Goal: Navigation & Orientation: Find specific page/section

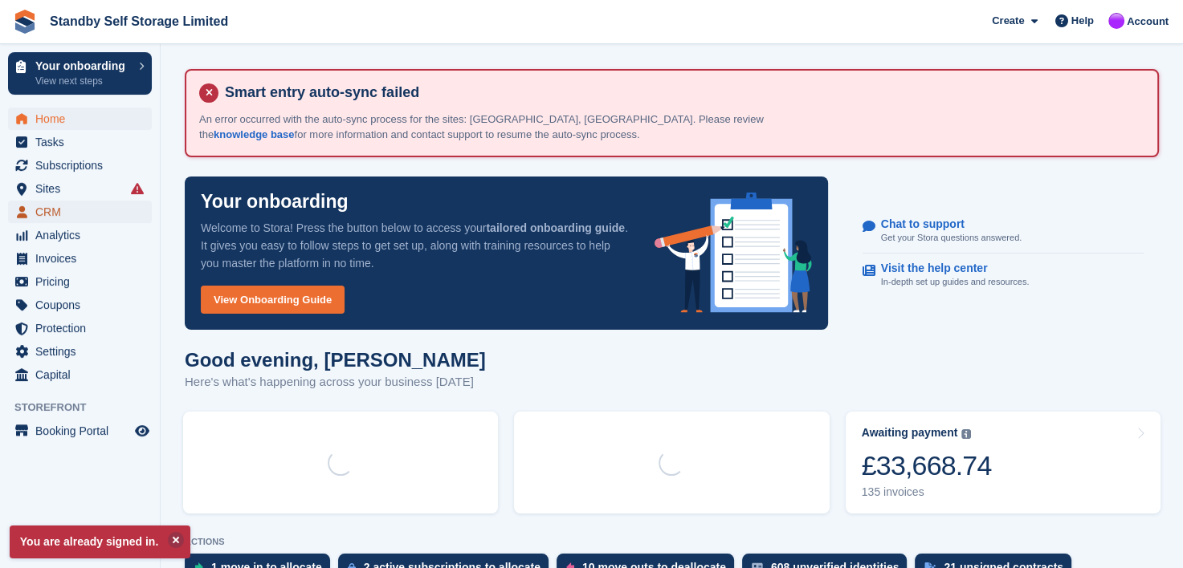
click at [46, 214] on span "CRM" at bounding box center [83, 212] width 96 height 22
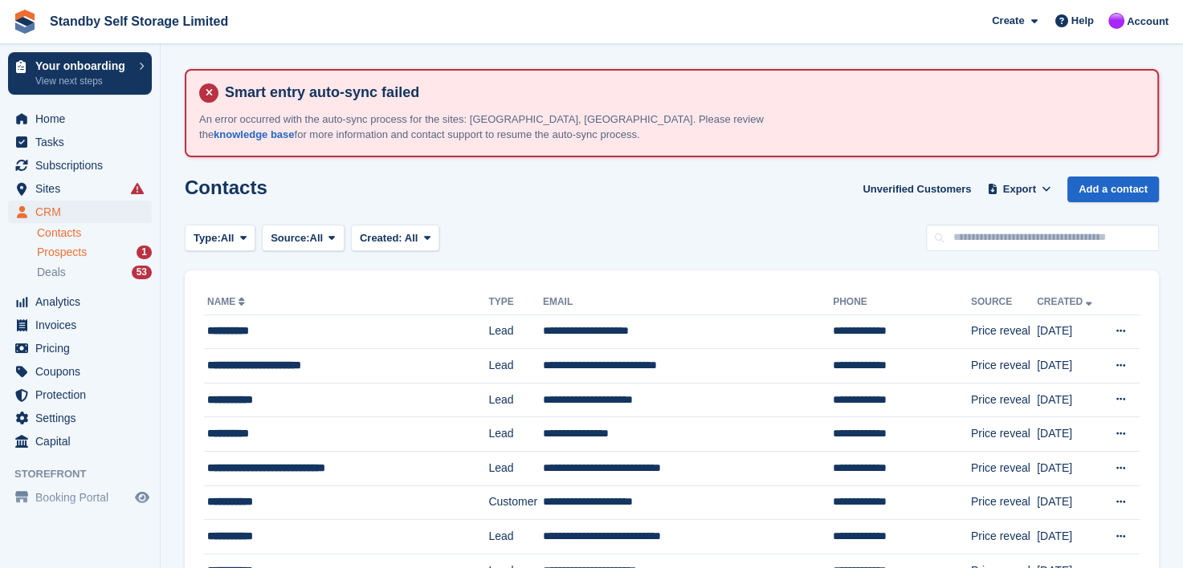
click at [57, 254] on span "Prospects" at bounding box center [62, 252] width 50 height 15
